Goal: Task Accomplishment & Management: Use online tool/utility

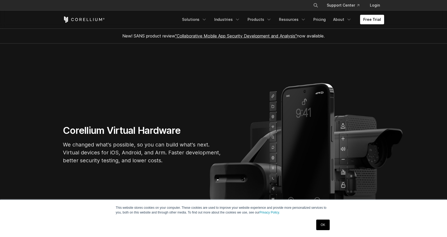
click at [328, 227] on link "OK" at bounding box center [322, 225] width 13 height 11
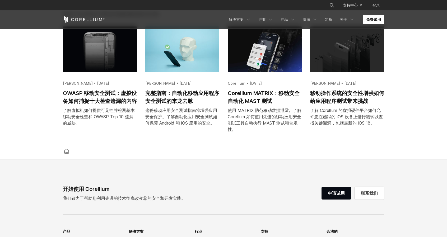
scroll to position [1004, 0]
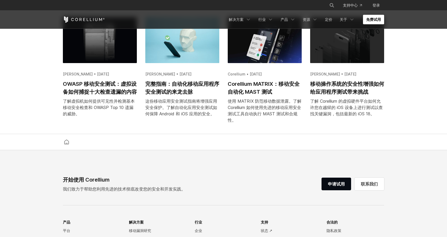
click at [373, 20] on font "免费试用" at bounding box center [373, 19] width 15 height 4
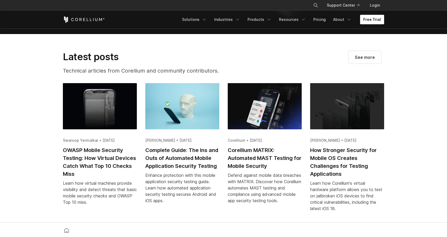
scroll to position [1075, 0]
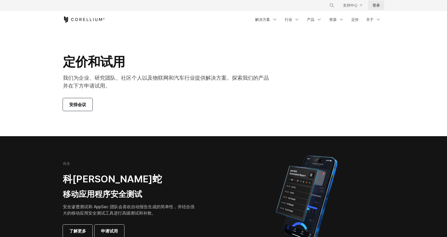
click at [377, 6] on font "登录" at bounding box center [375, 5] width 7 height 4
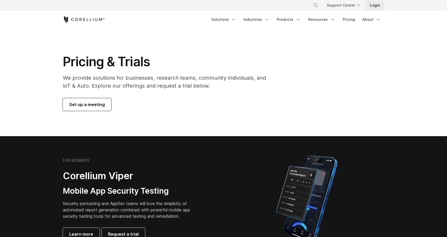
click at [379, 4] on link "Login" at bounding box center [375, 6] width 18 height 10
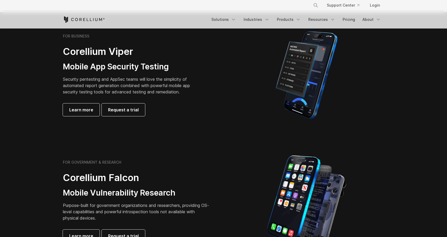
scroll to position [185, 0]
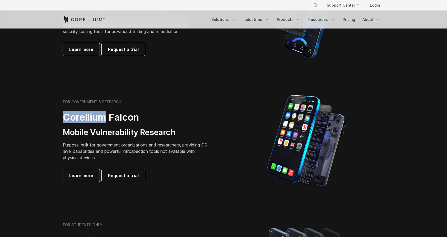
drag, startPoint x: 64, startPoint y: 114, endPoint x: 106, endPoint y: 119, distance: 42.0
click at [106, 119] on h2 "Corellium Falcon" at bounding box center [137, 117] width 148 height 12
